Goal: Entertainment & Leisure: Consume media (video, audio)

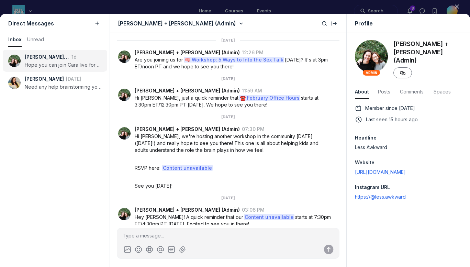
scroll to position [931, 1365]
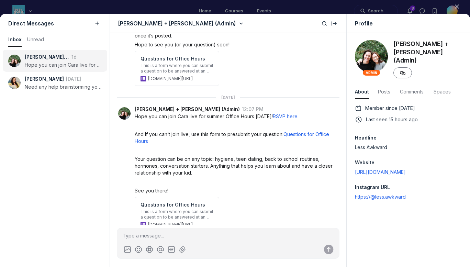
click at [456, 6] on use "button" at bounding box center [457, 6] width 3 height 3
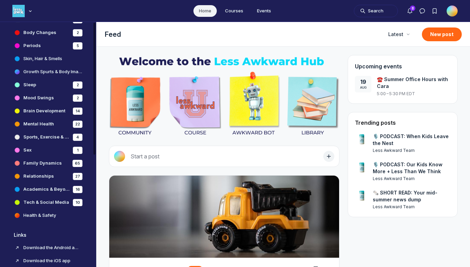
scroll to position [200, 0]
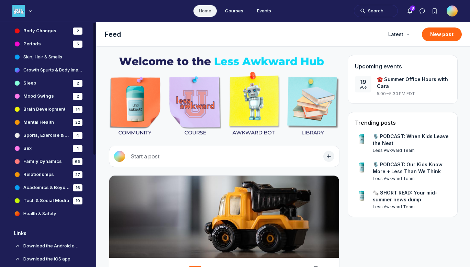
click at [42, 201] on h4 "Tech & Social Media" at bounding box center [46, 200] width 46 height 7
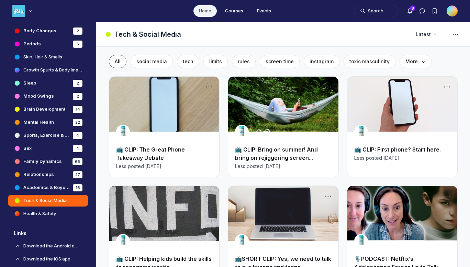
click at [155, 155] on link "📺 CLIP: The Great Phone Takeaway Debate" at bounding box center [150, 153] width 69 height 15
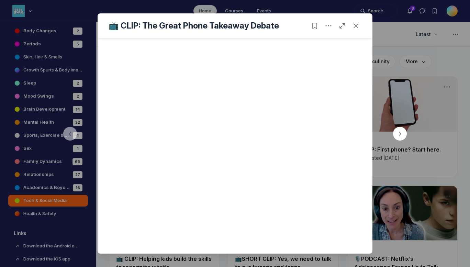
scroll to position [181, 0]
click at [356, 26] on icon "Close post" at bounding box center [356, 25] width 7 height 7
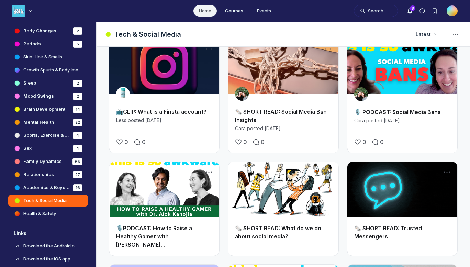
scroll to position [279, 0]
